Goal: Information Seeking & Learning: Learn about a topic

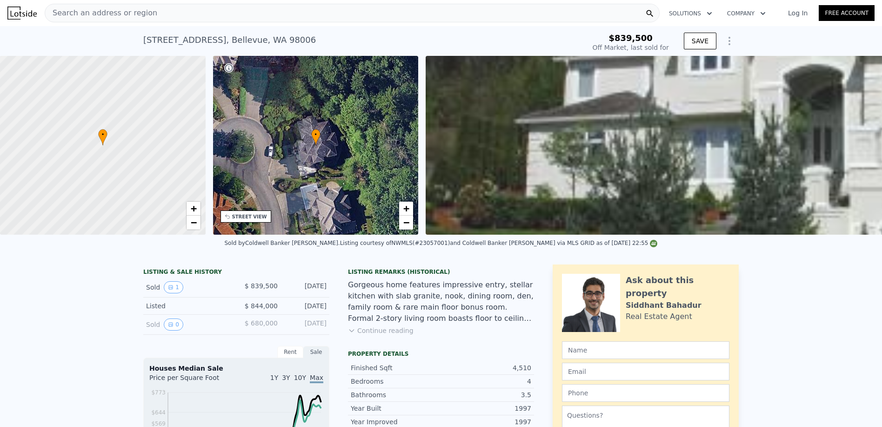
click at [126, 13] on span "Search an address or region" at bounding box center [101, 12] width 112 height 11
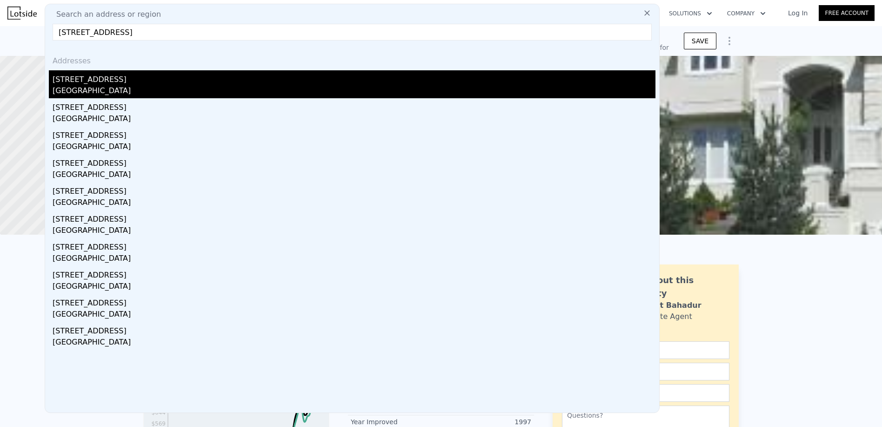
type input "[STREET_ADDRESS]"
click at [90, 82] on div "[STREET_ADDRESS]" at bounding box center [354, 77] width 603 height 15
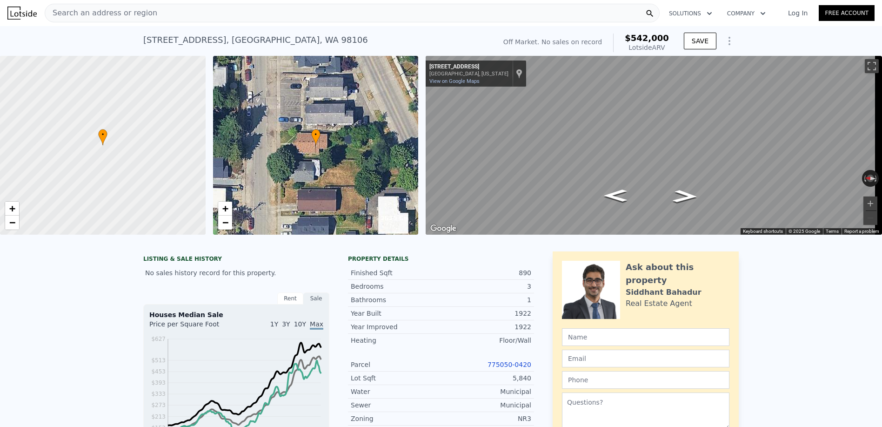
click at [104, 134] on span "•" at bounding box center [102, 134] width 9 height 8
click at [13, 210] on span "+" at bounding box center [12, 208] width 6 height 12
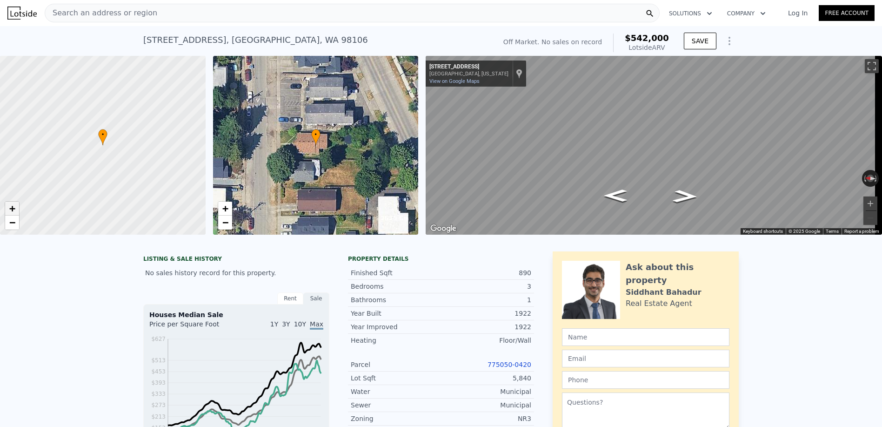
click at [13, 210] on span "+" at bounding box center [12, 208] width 6 height 12
click at [13, 222] on span "−" at bounding box center [12, 222] width 6 height 12
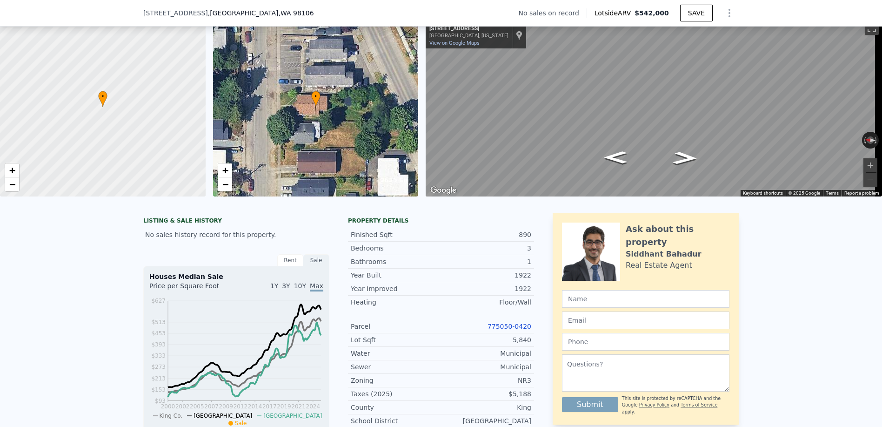
scroll to position [90, 0]
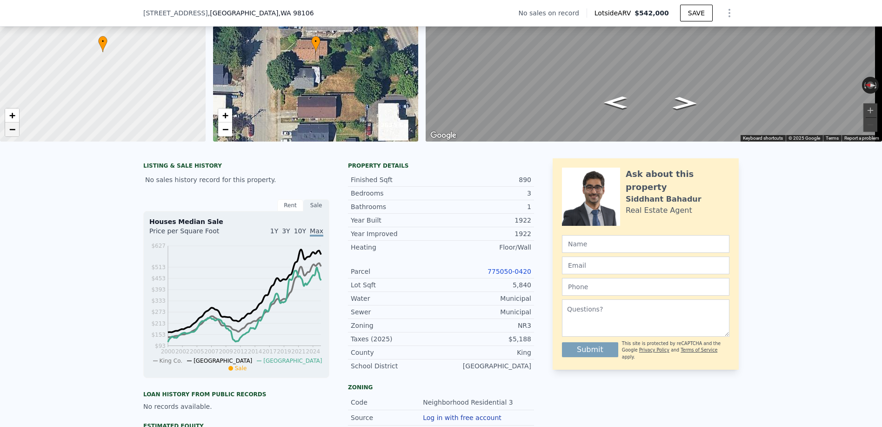
click at [9, 130] on span "−" at bounding box center [12, 129] width 6 height 12
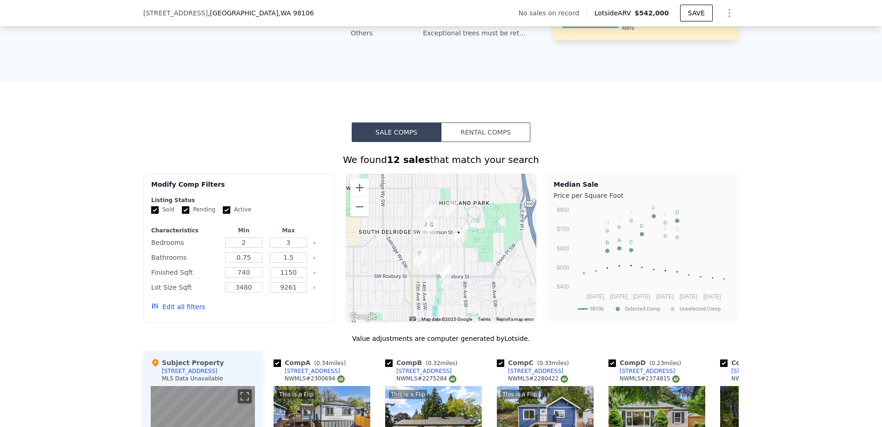
scroll to position [704, 0]
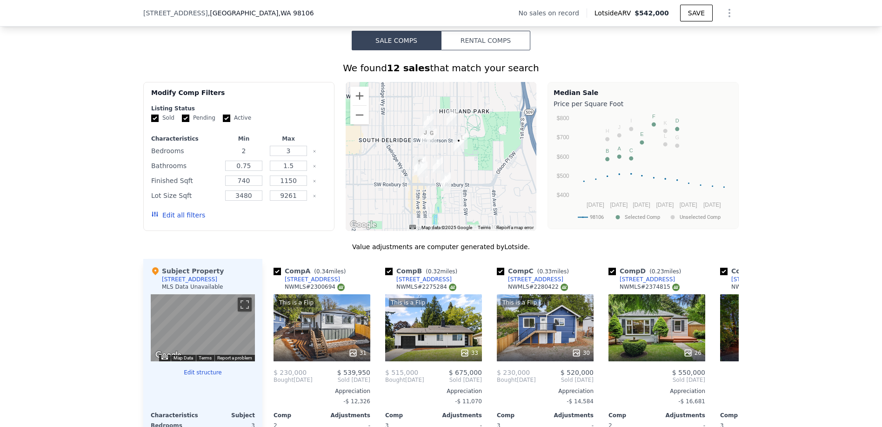
drag, startPoint x: 244, startPoint y: 161, endPoint x: 231, endPoint y: 160, distance: 13.1
click at [232, 156] on input "2" at bounding box center [243, 151] width 37 height 10
click at [289, 112] on div "Listing Status" at bounding box center [238, 108] width 175 height 7
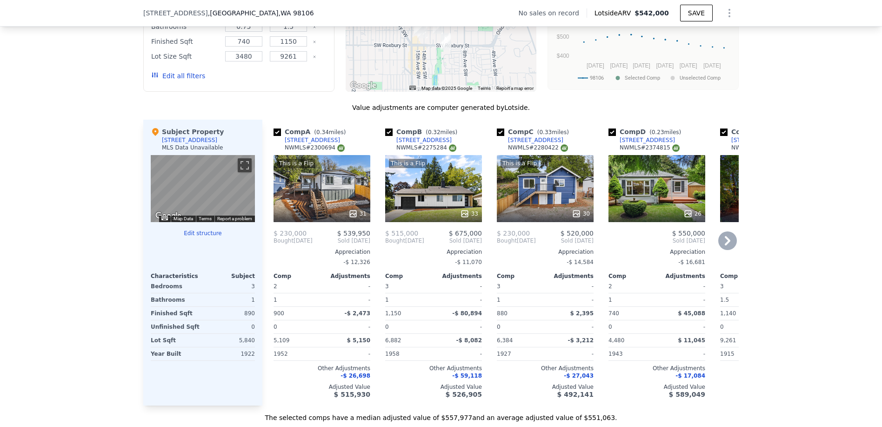
scroll to position [844, 0]
